Goal: Information Seeking & Learning: Learn about a topic

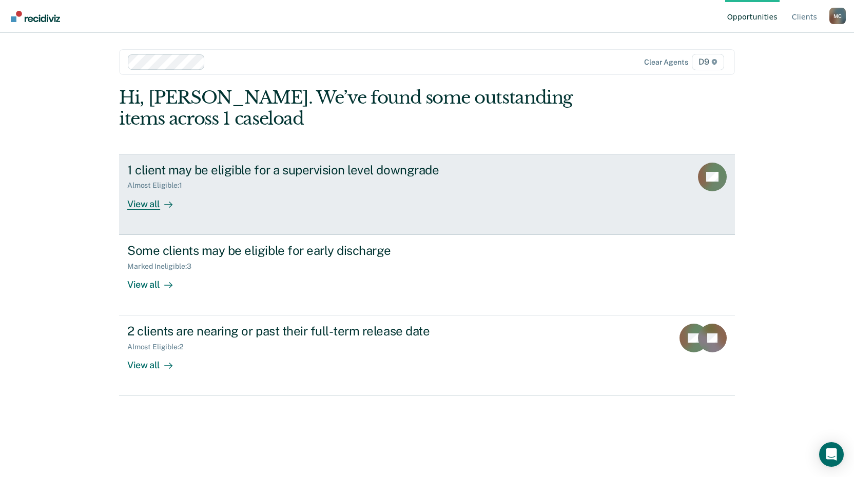
click at [149, 207] on div "View all" at bounding box center [155, 200] width 57 height 20
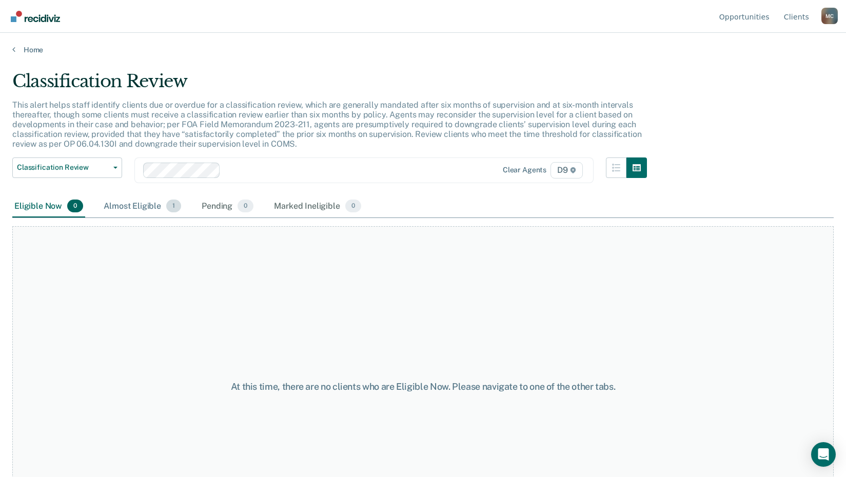
click at [141, 206] on div "Almost Eligible 1" at bounding box center [143, 206] width 82 height 23
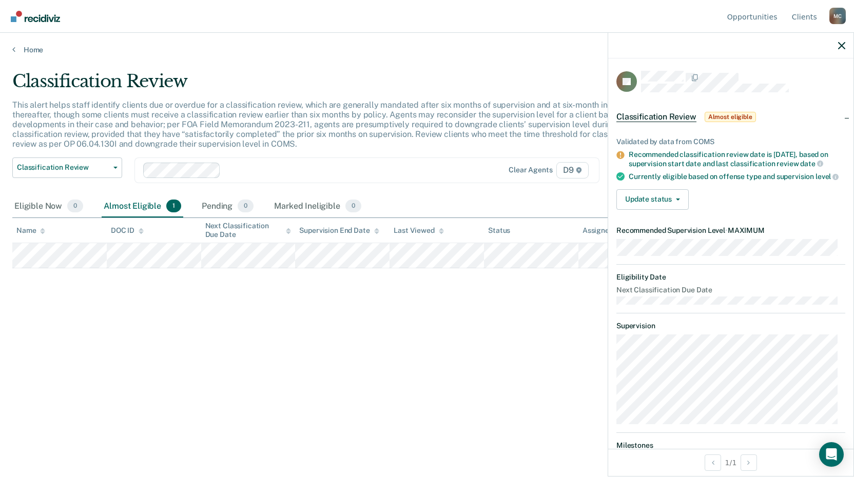
click at [302, 310] on div "Classification Review This alert helps staff identify clients due or overdue fo…" at bounding box center [426, 235] width 829 height 329
click at [26, 46] on link "Home" at bounding box center [426, 49] width 829 height 9
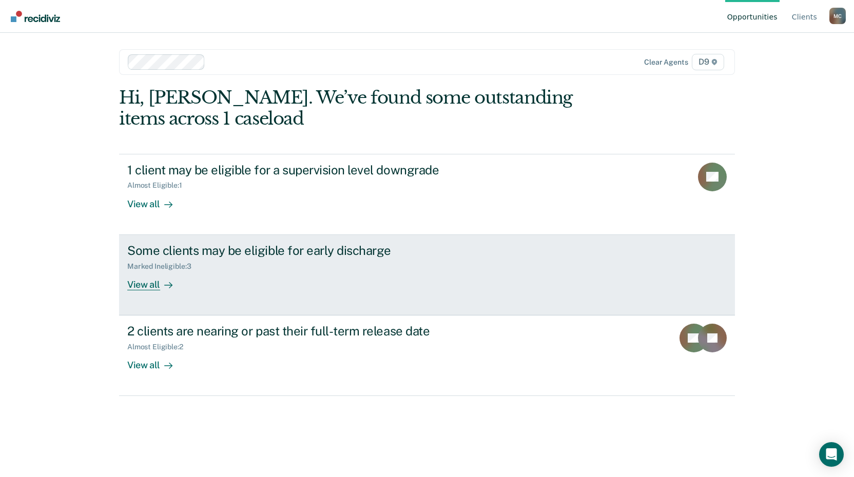
click at [147, 285] on div "View all" at bounding box center [155, 280] width 57 height 20
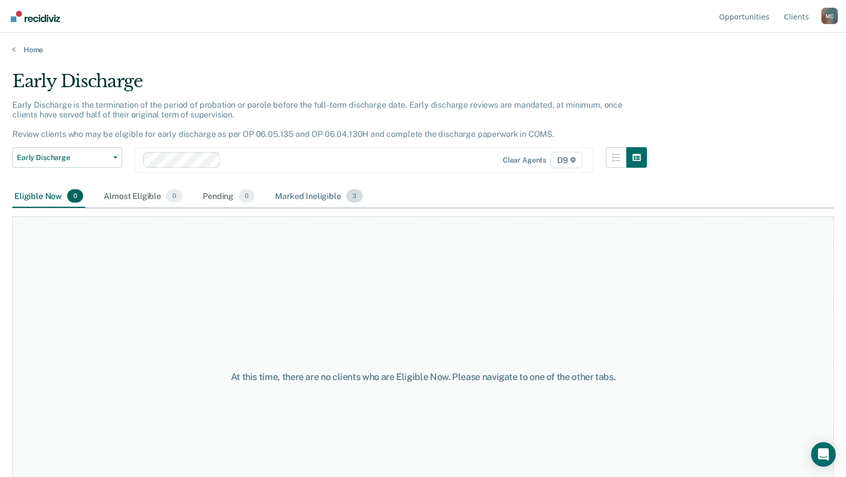
click at [291, 198] on div "Marked Ineligible 3" at bounding box center [319, 196] width 92 height 23
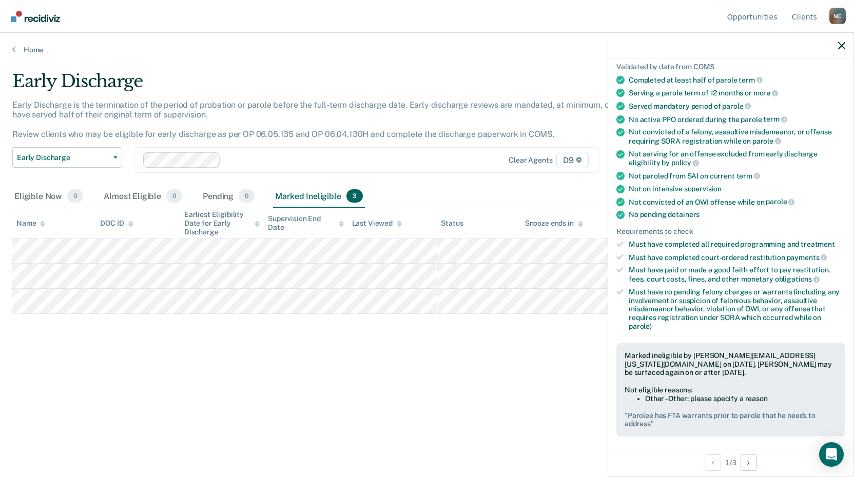
scroll to position [229, 0]
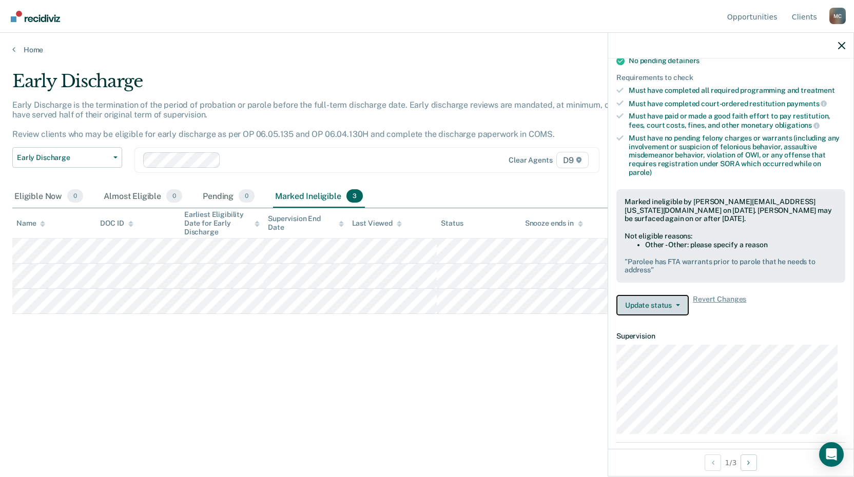
click at [657, 309] on button "Update status" at bounding box center [652, 305] width 72 height 21
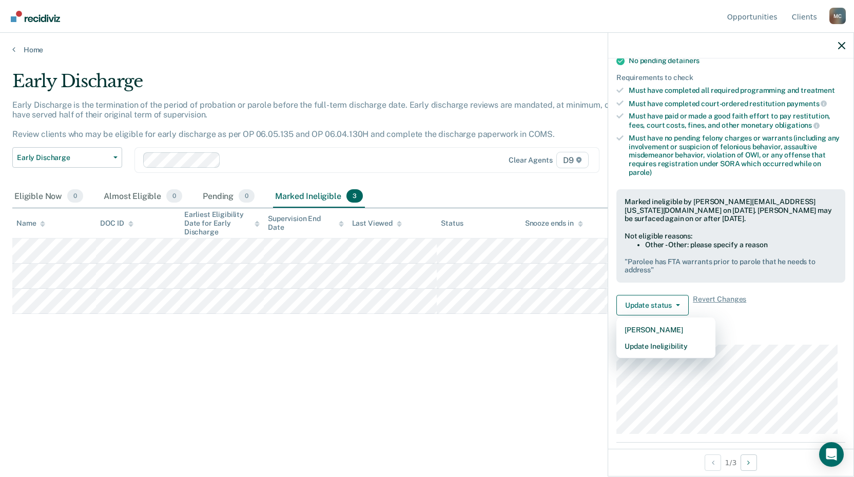
click at [534, 369] on div "Early Discharge Early Discharge is the termination of the period of probation o…" at bounding box center [426, 235] width 829 height 329
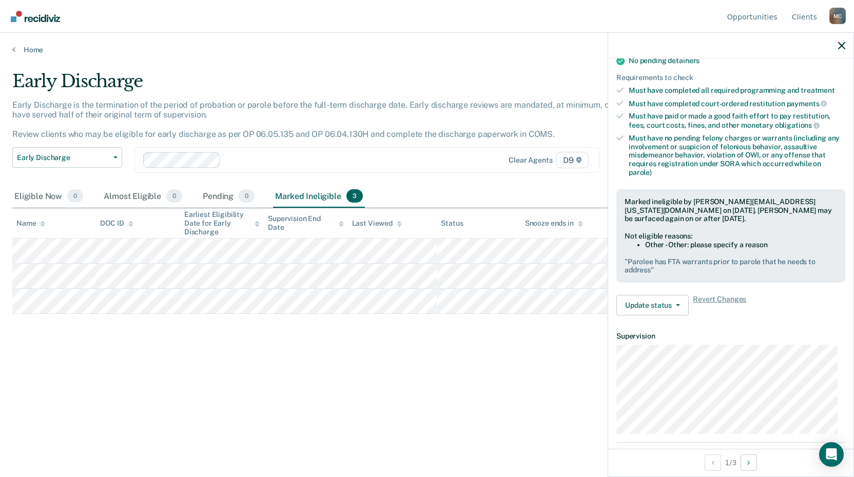
click at [459, 356] on div "Early Discharge Early Discharge is the termination of the period of probation o…" at bounding box center [426, 235] width 829 height 329
click at [30, 49] on link "Home" at bounding box center [426, 49] width 829 height 9
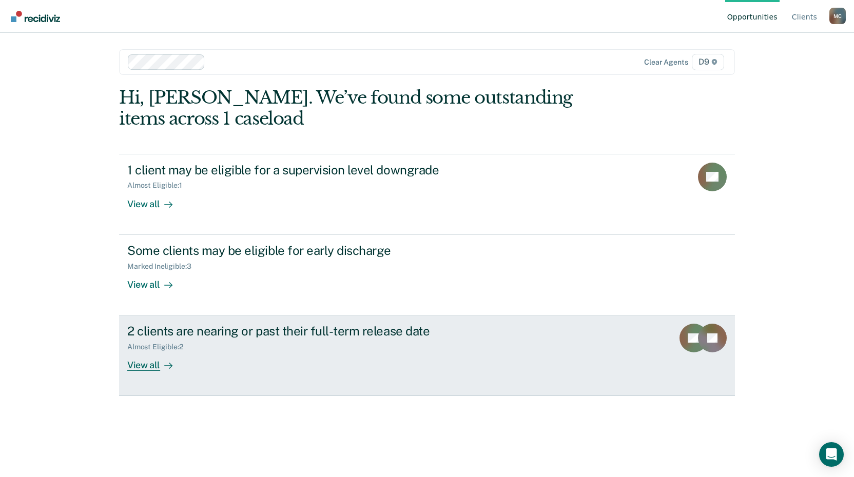
click at [156, 365] on div "View all" at bounding box center [155, 361] width 57 height 20
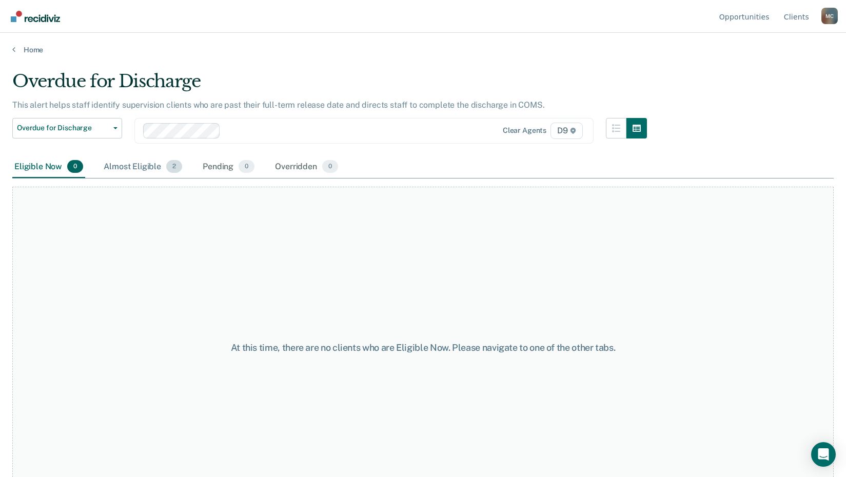
click at [141, 164] on div "Almost Eligible 2" at bounding box center [143, 167] width 83 height 23
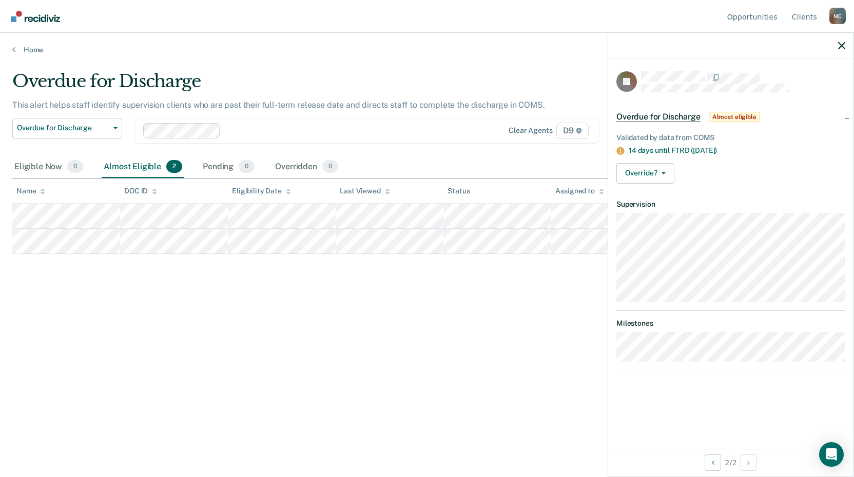
click at [243, 323] on div "Overdue for Discharge This alert helps staff identify supervision clients who a…" at bounding box center [426, 235] width 829 height 329
click at [27, 50] on link "Home" at bounding box center [426, 49] width 829 height 9
